Goal: Information Seeking & Learning: Learn about a topic

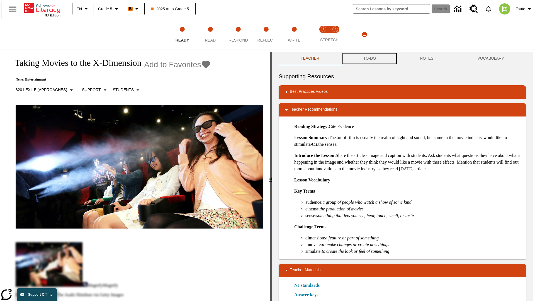
click at [369, 59] on button "TO-DO" at bounding box center [369, 58] width 57 height 13
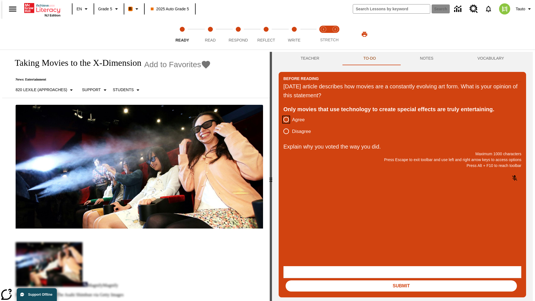
click at [284, 120] on input "Agree" at bounding box center [286, 120] width 12 height 12
radio input "true"
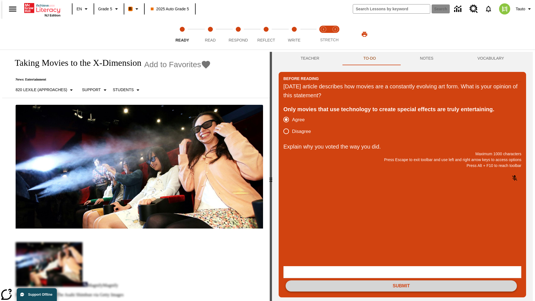
click at [401, 280] on button "Submit" at bounding box center [401, 285] width 231 height 11
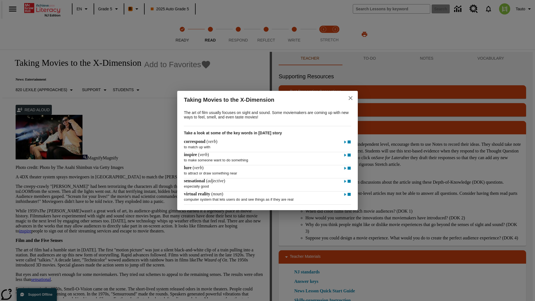
click at [351, 97] on icon "close" at bounding box center [351, 98] width 4 height 4
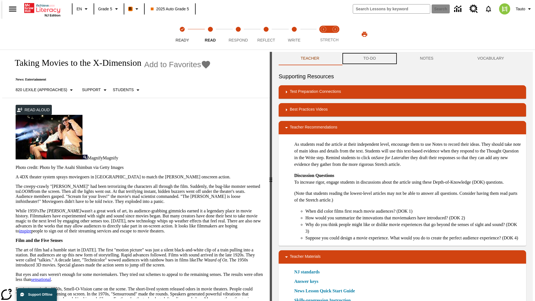
scroll to position [0, 0]
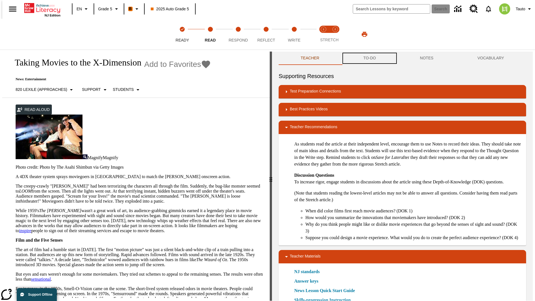
click at [369, 59] on button "TO-DO" at bounding box center [369, 58] width 57 height 13
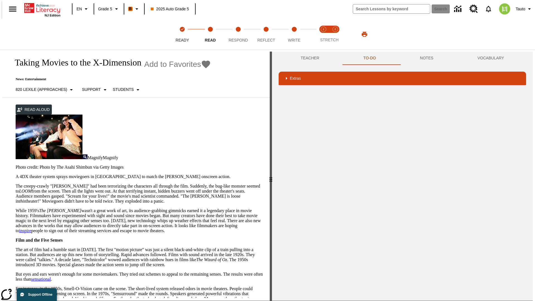
scroll to position [0, 0]
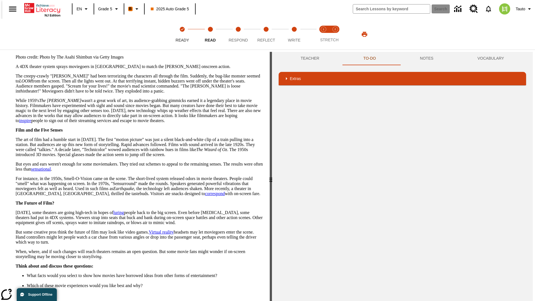
click at [251, 301] on button "Next" at bounding box center [253, 306] width 19 height 10
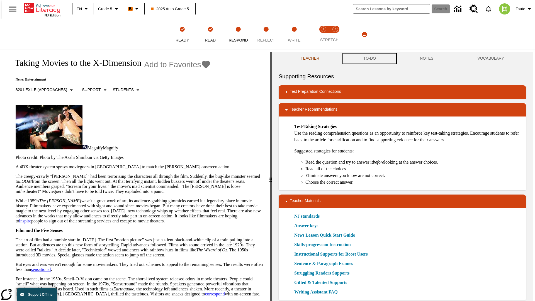
click at [369, 59] on button "TO-DO" at bounding box center [369, 58] width 57 height 13
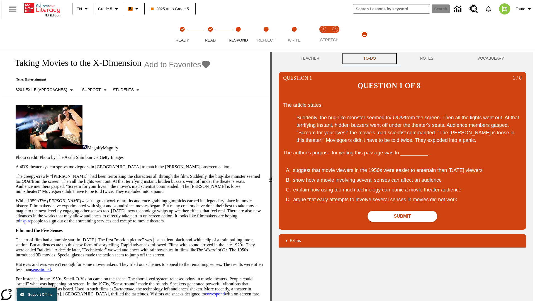
scroll to position [0, 0]
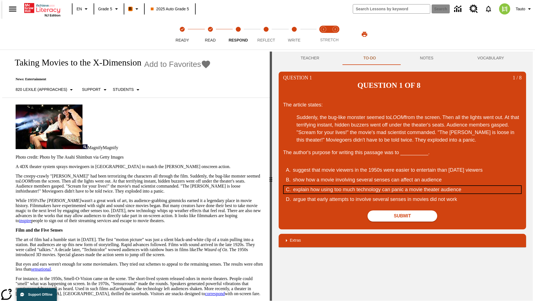
click at [402, 186] on div "explain how using too much technology can panic a movie theater audience" at bounding box center [399, 190] width 212 height 8
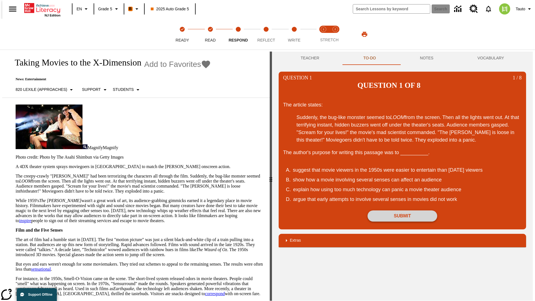
click at [402, 210] on button "Submit" at bounding box center [403, 215] width 70 height 11
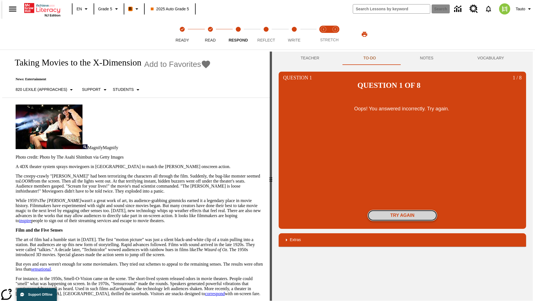
click at [402, 210] on button "Try again" at bounding box center [403, 215] width 70 height 11
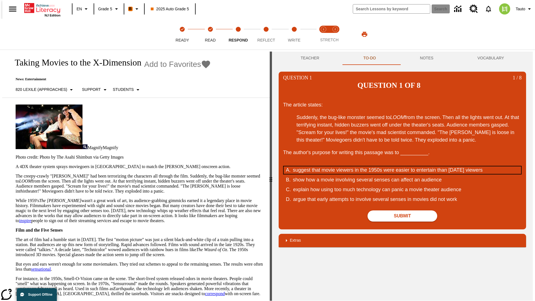
click at [402, 166] on div "suggest that movie viewers in the 1950s were easier to entertain than today's v…" at bounding box center [399, 170] width 212 height 8
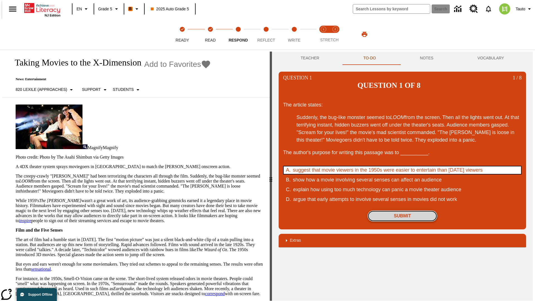
click at [402, 210] on button "Submit" at bounding box center [403, 215] width 70 height 11
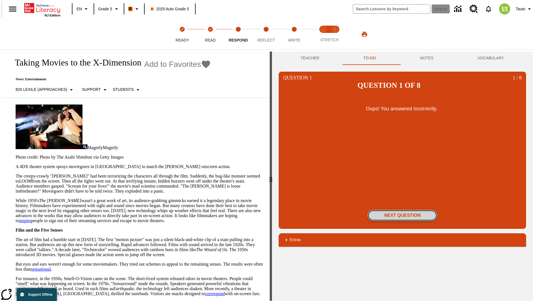
click at [402, 210] on button "Next Question" at bounding box center [403, 215] width 70 height 11
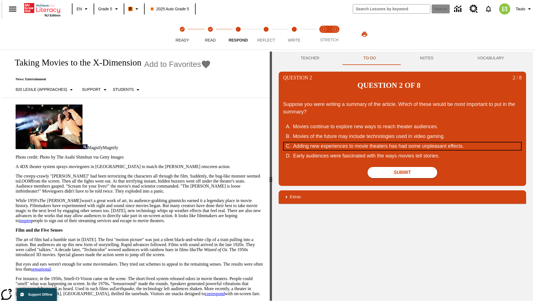
click at [402, 142] on div "Adding new experiences to movie theaters has had some unpleasant effects." at bounding box center [399, 146] width 212 height 8
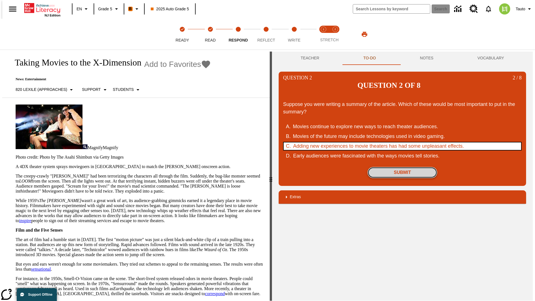
click at [402, 167] on button "Submit" at bounding box center [403, 172] width 70 height 11
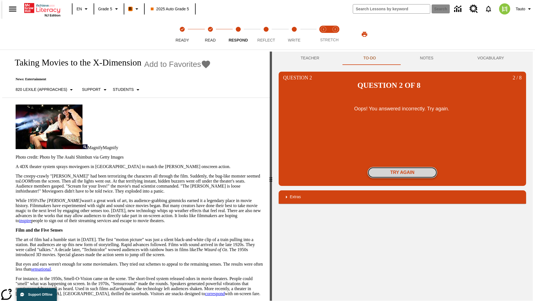
click at [402, 167] on button "Try again" at bounding box center [403, 172] width 70 height 11
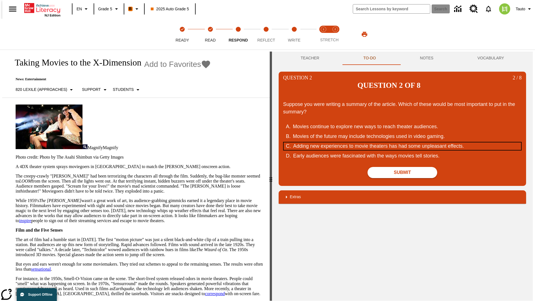
click at [402, 142] on div "Adding new experiences to movie theaters has had some unpleasant effects." at bounding box center [399, 146] width 212 height 8
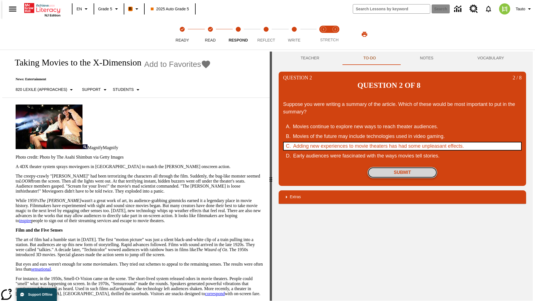
click at [402, 167] on button "Submit" at bounding box center [403, 172] width 70 height 11
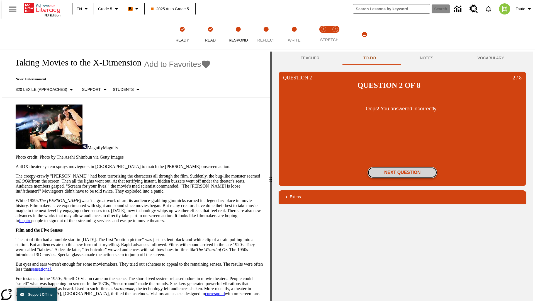
click at [402, 167] on button "Next Question" at bounding box center [403, 172] width 70 height 11
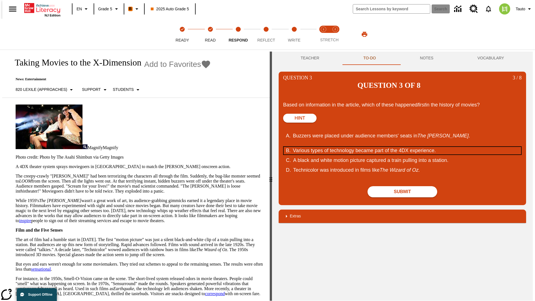
click at [402, 147] on div "Various types of technology became part of the 4DX experience." at bounding box center [399, 151] width 212 height 8
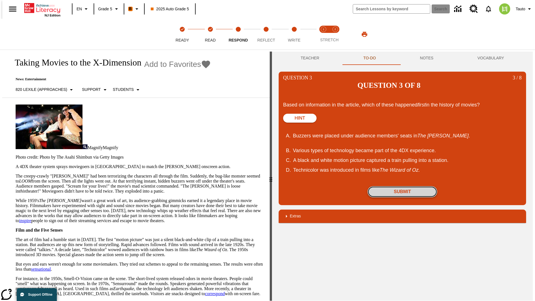
click at [402, 186] on button "Submit" at bounding box center [403, 191] width 70 height 11
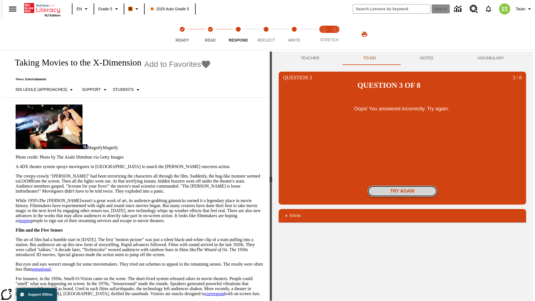
click at [402, 186] on button "Try again" at bounding box center [403, 191] width 70 height 11
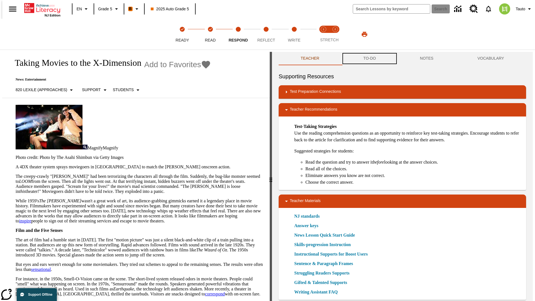
click at [369, 59] on button "TO-DO" at bounding box center [369, 58] width 57 height 13
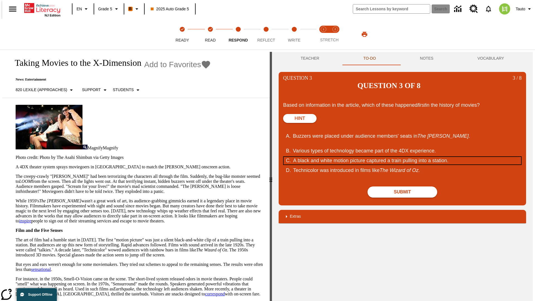
click at [402, 157] on div "A black and white motion picture captured a train pulling into a station." at bounding box center [399, 161] width 212 height 8
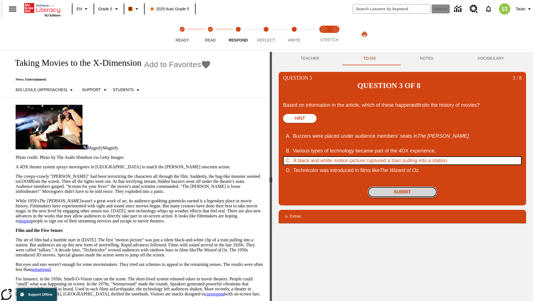
click at [402, 186] on button "Submit" at bounding box center [403, 191] width 70 height 11
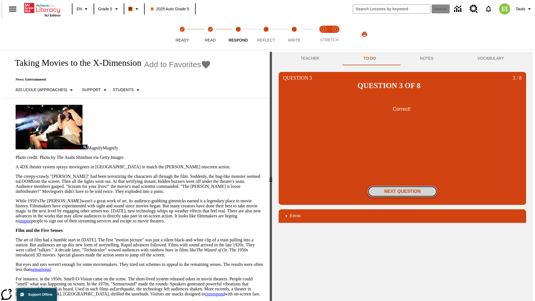
click at [402, 186] on button "Next Question" at bounding box center [403, 191] width 70 height 11
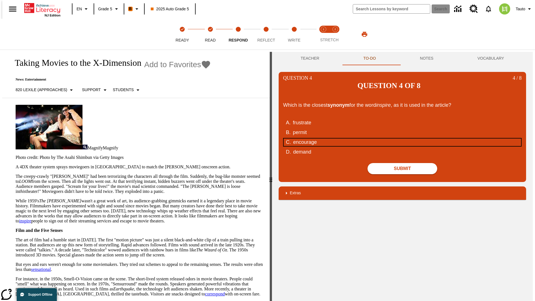
click at [402, 138] on div "encourage" at bounding box center [399, 142] width 212 height 8
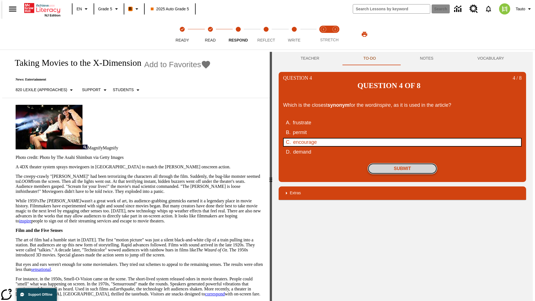
click at [402, 163] on button "Submit" at bounding box center [403, 168] width 70 height 11
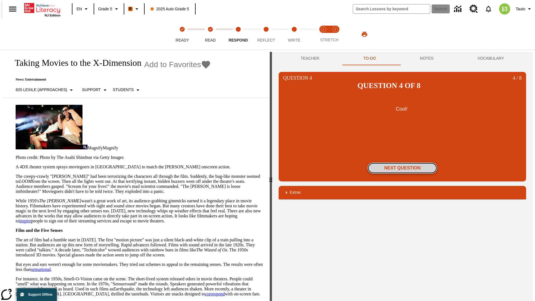
click at [402, 162] on button "Next Question" at bounding box center [403, 167] width 70 height 11
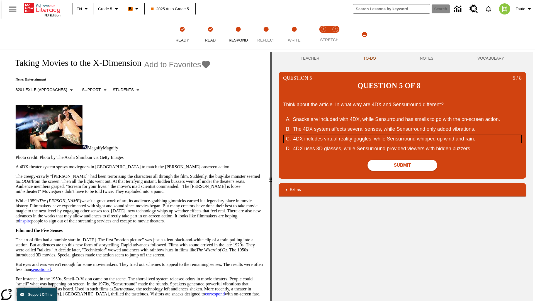
click at [402, 135] on div "4DX includes virtual reality goggles, while Sensurround whipped up wind and rai…" at bounding box center [399, 139] width 212 height 8
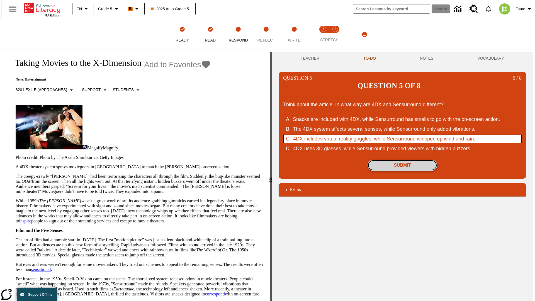
click at [402, 160] on button "Submit" at bounding box center [403, 165] width 70 height 11
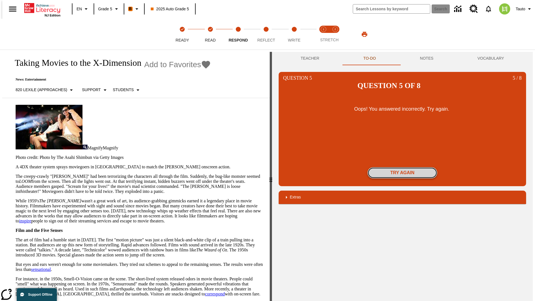
click at [402, 167] on button "Try again" at bounding box center [403, 172] width 70 height 11
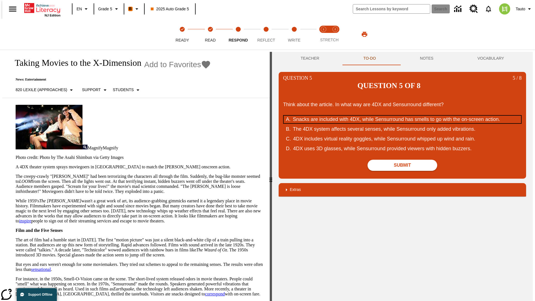
click at [402, 116] on div "Snacks are included with 4DX, while Sensurround has smells to go with the on-sc…" at bounding box center [399, 120] width 212 height 8
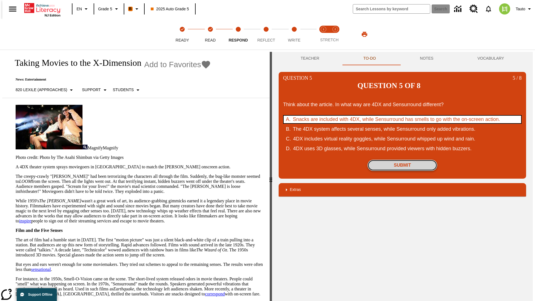
click at [402, 160] on button "Submit" at bounding box center [403, 165] width 70 height 11
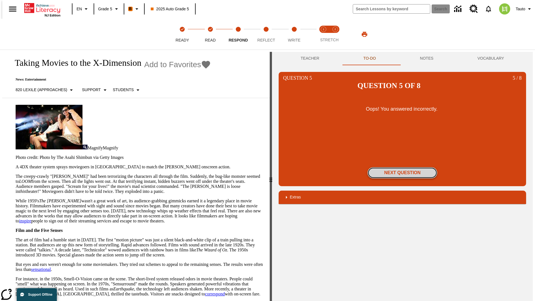
click at [402, 167] on button "Next Question" at bounding box center [403, 172] width 70 height 11
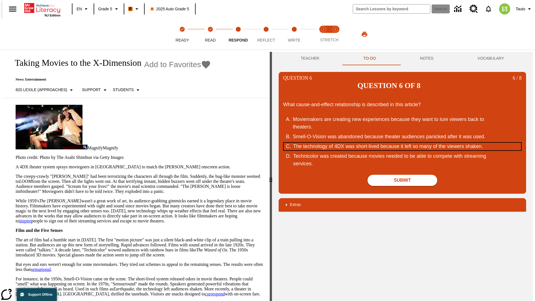
click at [402, 143] on div "The technology of 4DX was short-lived because it left so many of the viewers sh…" at bounding box center [399, 147] width 212 height 8
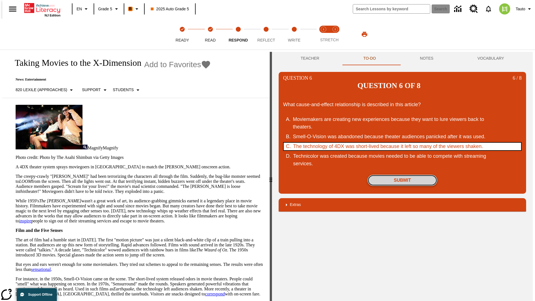
click at [402, 175] on button "Submit" at bounding box center [403, 180] width 70 height 11
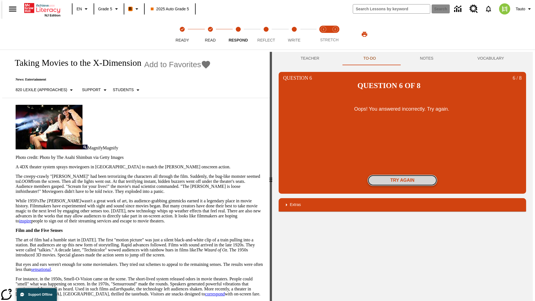
click at [402, 175] on button "Try again" at bounding box center [403, 180] width 70 height 11
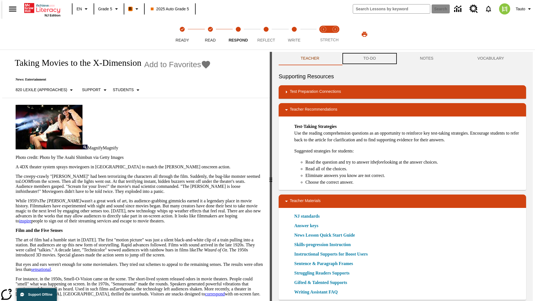
click at [369, 59] on button "TO-DO" at bounding box center [369, 58] width 57 height 13
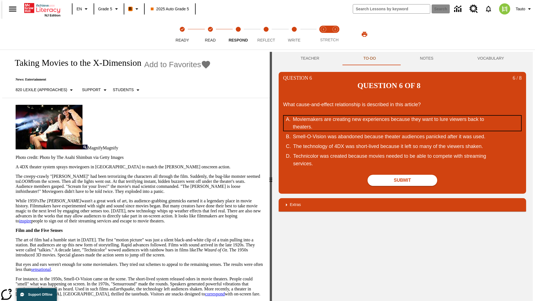
click at [402, 116] on div "Moviemakers are creating new experiences because they want to lure viewers back…" at bounding box center [399, 123] width 212 height 15
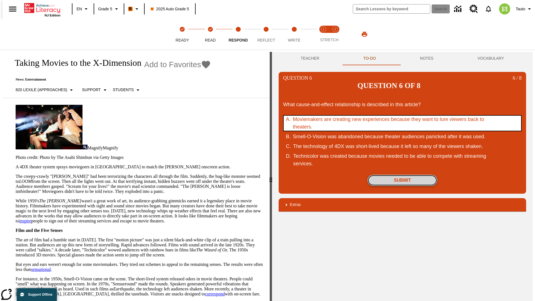
click at [402, 175] on button "Submit" at bounding box center [403, 180] width 70 height 11
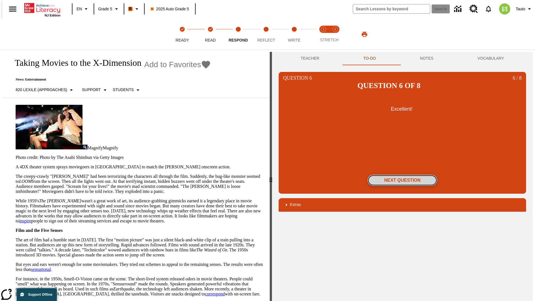
click at [402, 175] on button "Next Question" at bounding box center [403, 180] width 70 height 11
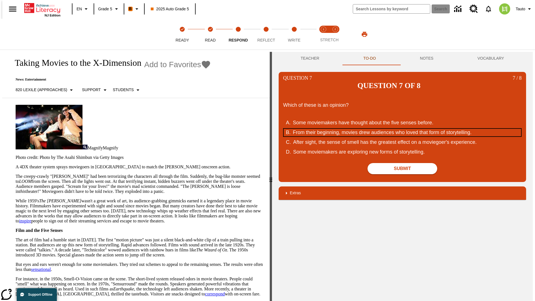
click at [402, 129] on div "From their beginning, movies drew audiences who loved that form of storytelling." at bounding box center [399, 133] width 212 height 8
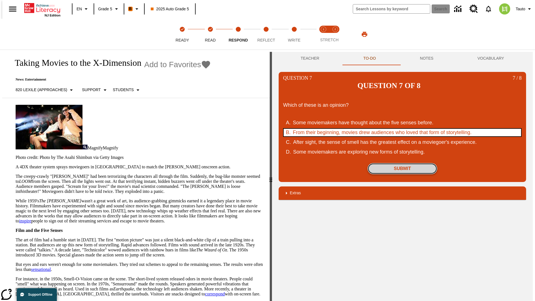
click at [402, 163] on button "Submit" at bounding box center [403, 168] width 70 height 11
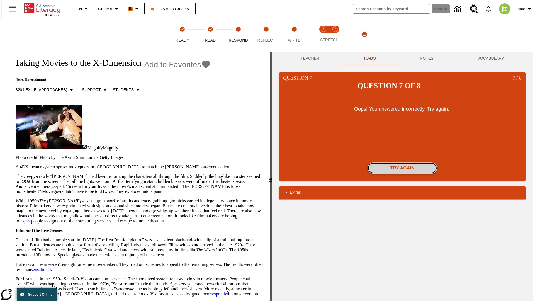
click at [402, 162] on button "Try again" at bounding box center [403, 167] width 70 height 11
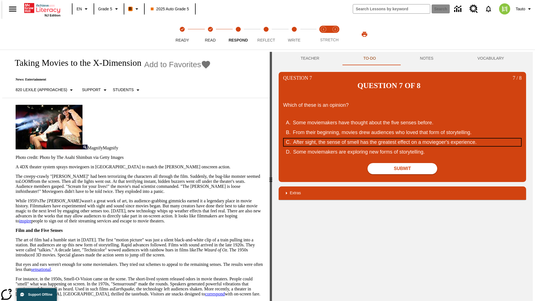
click at [402, 138] on div "After sight, the sense of smell has the greatest effect on a moviegoer's experi…" at bounding box center [399, 142] width 212 height 8
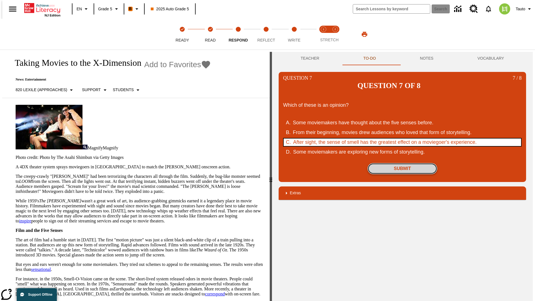
click at [402, 163] on button "Submit" at bounding box center [403, 168] width 70 height 11
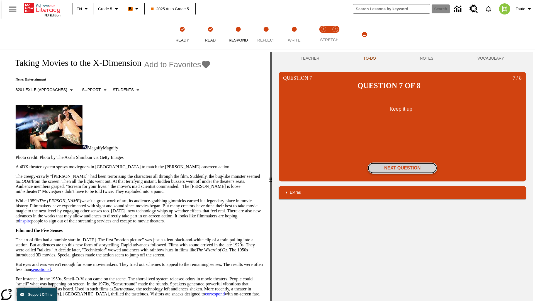
click at [402, 162] on button "Next Question" at bounding box center [403, 167] width 70 height 11
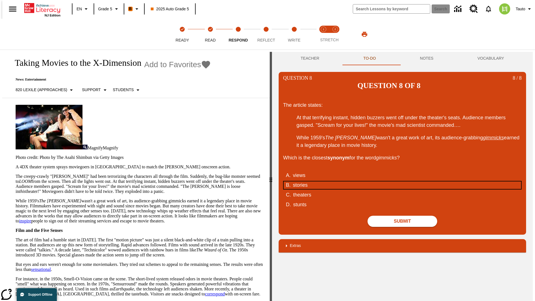
click at [402, 181] on div "stories" at bounding box center [399, 185] width 212 height 8
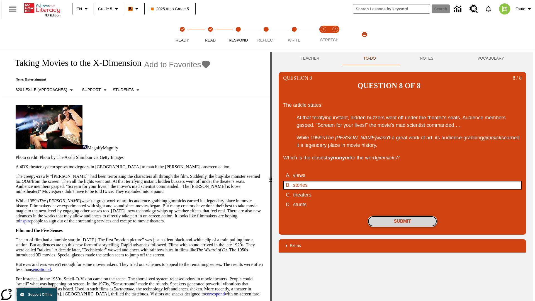
click at [402, 216] on button "Submit" at bounding box center [403, 221] width 70 height 11
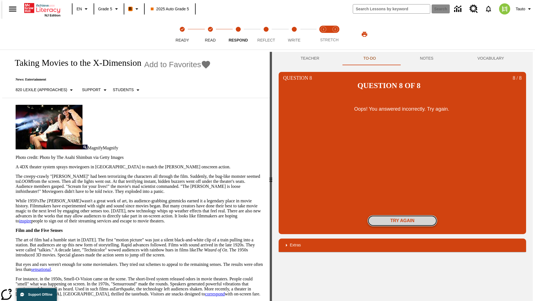
click at [402, 215] on button "Try again" at bounding box center [403, 220] width 70 height 11
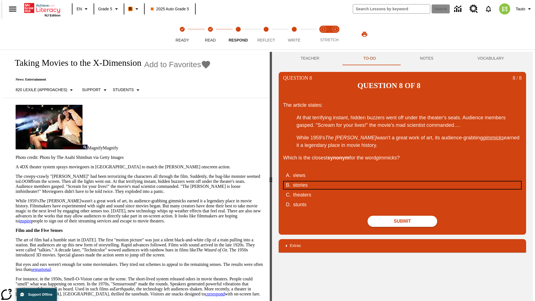
click at [402, 181] on div "stories" at bounding box center [399, 185] width 212 height 8
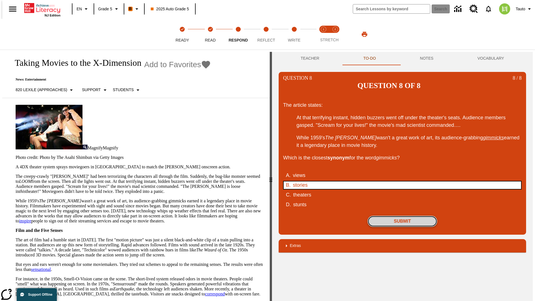
click at [402, 216] on button "Submit" at bounding box center [403, 221] width 70 height 11
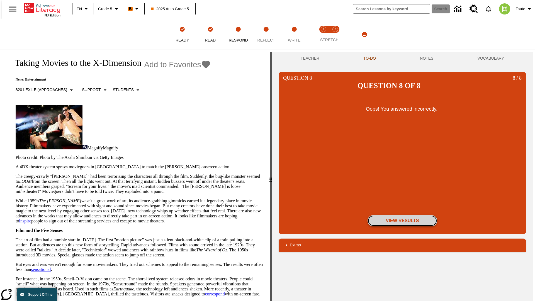
click at [402, 215] on button "View Results" at bounding box center [403, 220] width 70 height 11
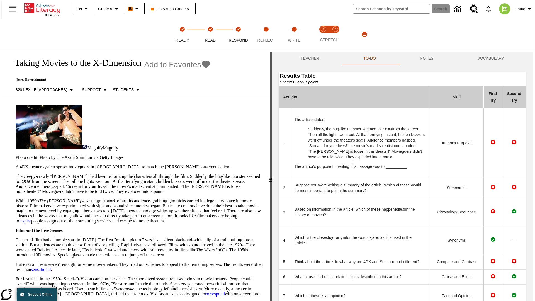
scroll to position [152, 0]
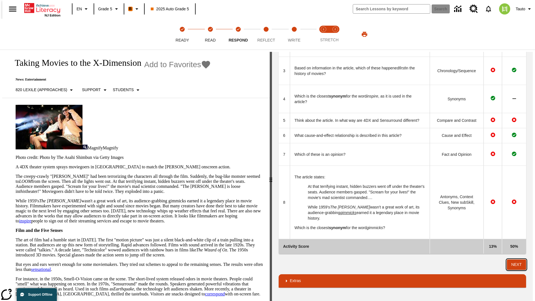
click at [519, 264] on button "Next" at bounding box center [516, 264] width 19 height 10
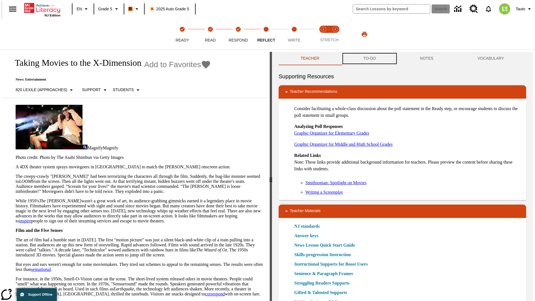
click at [369, 59] on button "TO-DO" at bounding box center [369, 58] width 57 height 13
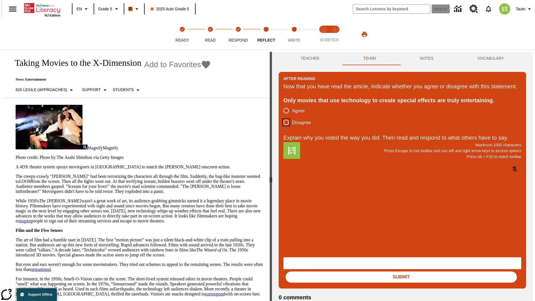
click at [284, 128] on input "Disagree" at bounding box center [286, 122] width 12 height 12
radio input "true"
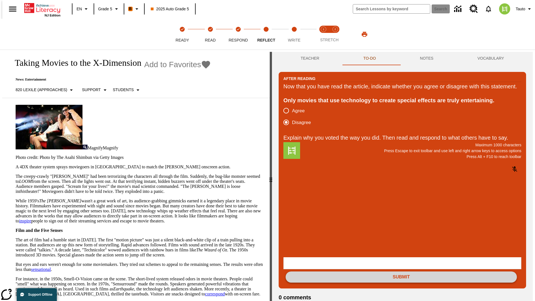
click at [401, 271] on button "Submit" at bounding box center [401, 276] width 231 height 11
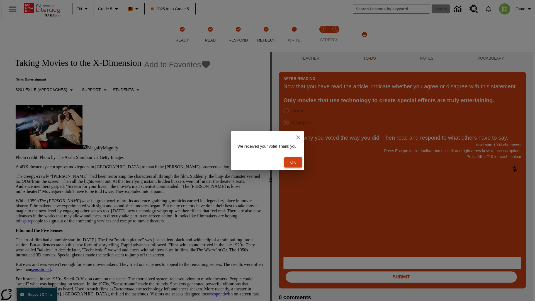
click at [296, 162] on button "Ok" at bounding box center [293, 162] width 18 height 10
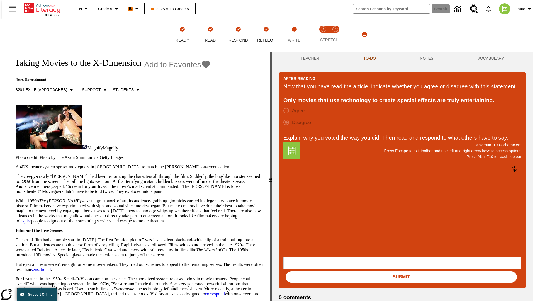
scroll to position [9, 0]
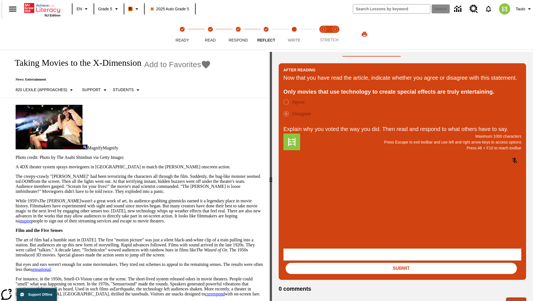
click at [519, 298] on button "Next" at bounding box center [516, 303] width 20 height 11
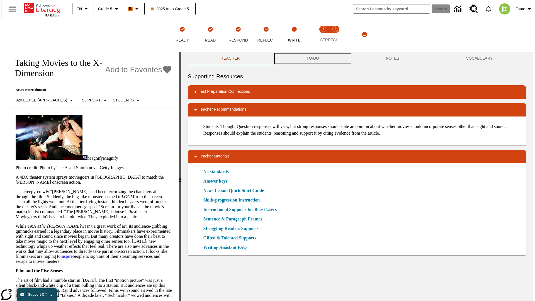
scroll to position [0, 0]
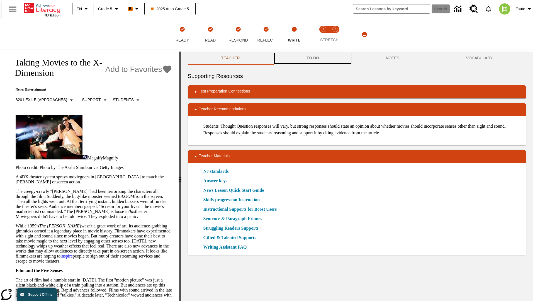
click at [312, 59] on button "TO-DO" at bounding box center [312, 58] width 79 height 13
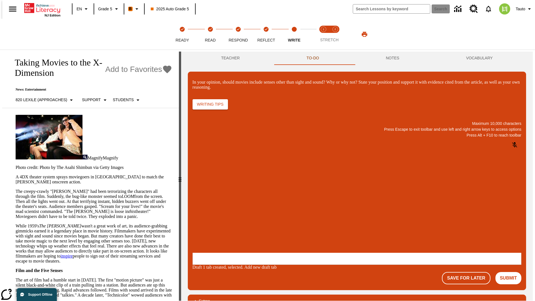
scroll to position [0, 0]
click at [274, 217] on p "\a\9In your opinion, should movies include senses other than sight and sound? W…" at bounding box center [234, 216] width 79 height 5
click at [511, 272] on button "Submit" at bounding box center [508, 278] width 26 height 12
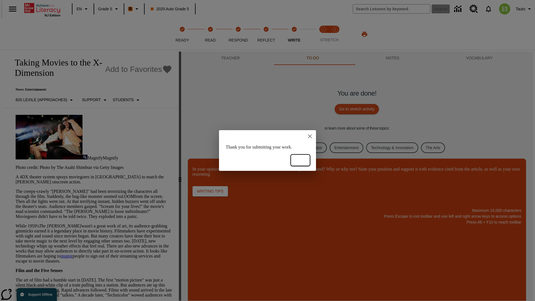
click at [300, 160] on button "Ok" at bounding box center [300, 160] width 18 height 10
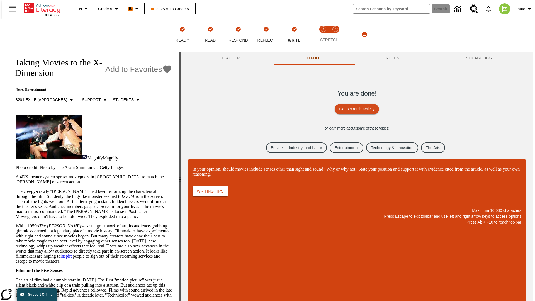
click at [292, 147] on link "Business, Industry, and Labor" at bounding box center [296, 147] width 61 height 11
